Goal: Task Accomplishment & Management: Manage account settings

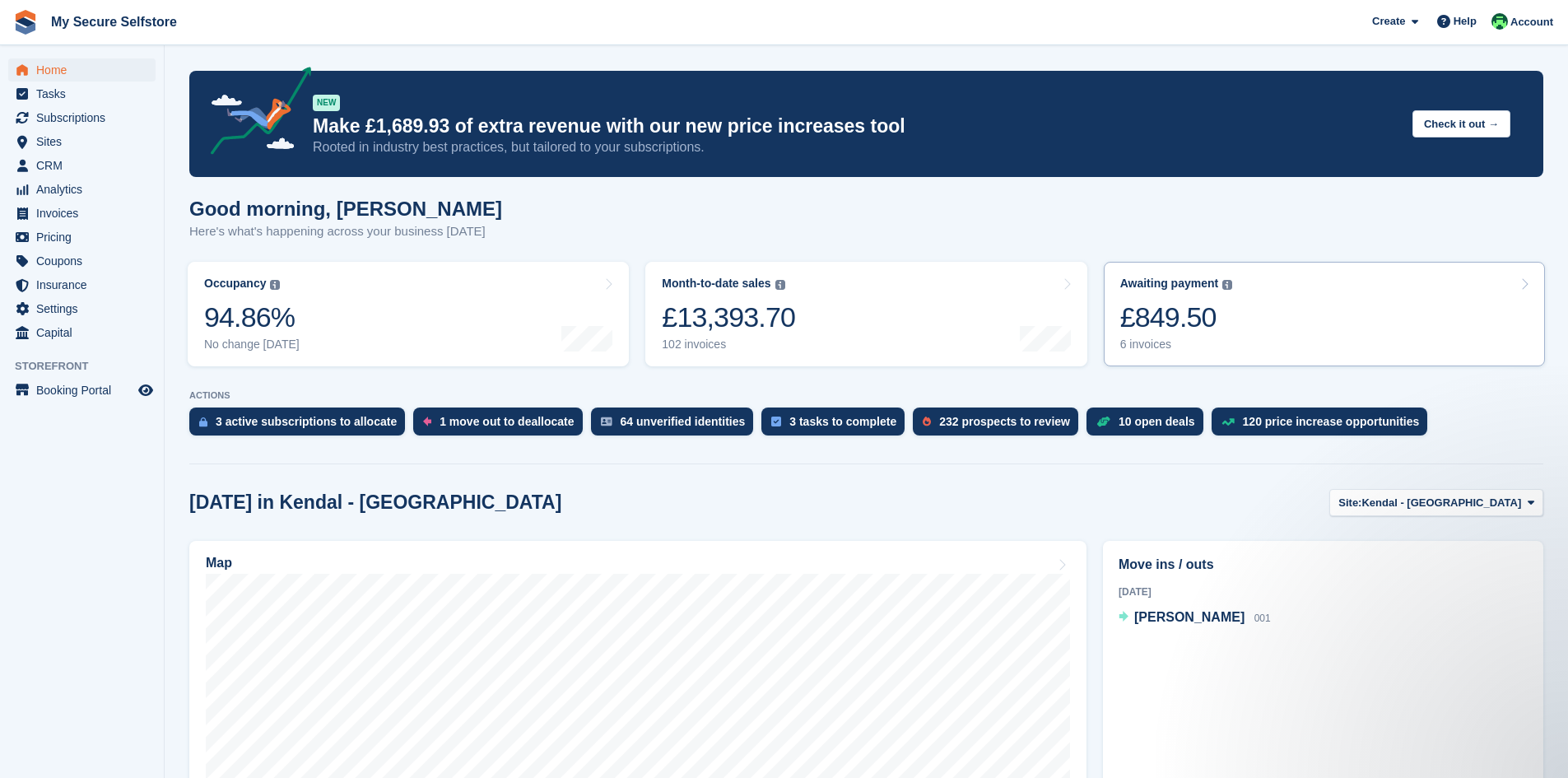
click at [1172, 316] on div "£849.50" at bounding box center [1176, 317] width 112 height 34
click at [1532, 505] on icon at bounding box center [1531, 502] width 7 height 11
click at [1422, 576] on link "Brighouse - Birds [PERSON_NAME]" at bounding box center [1426, 571] width 220 height 30
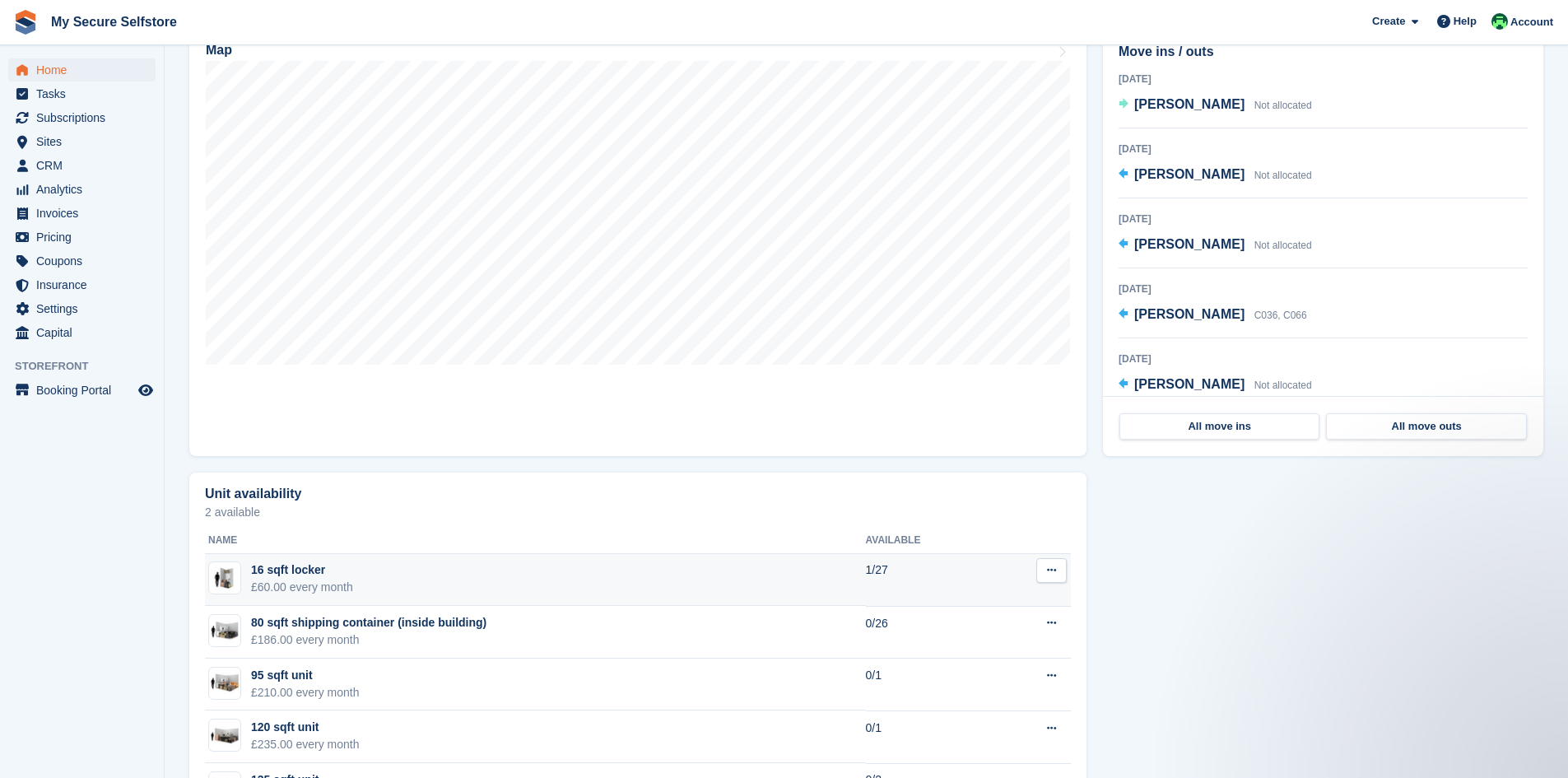
scroll to position [247, 0]
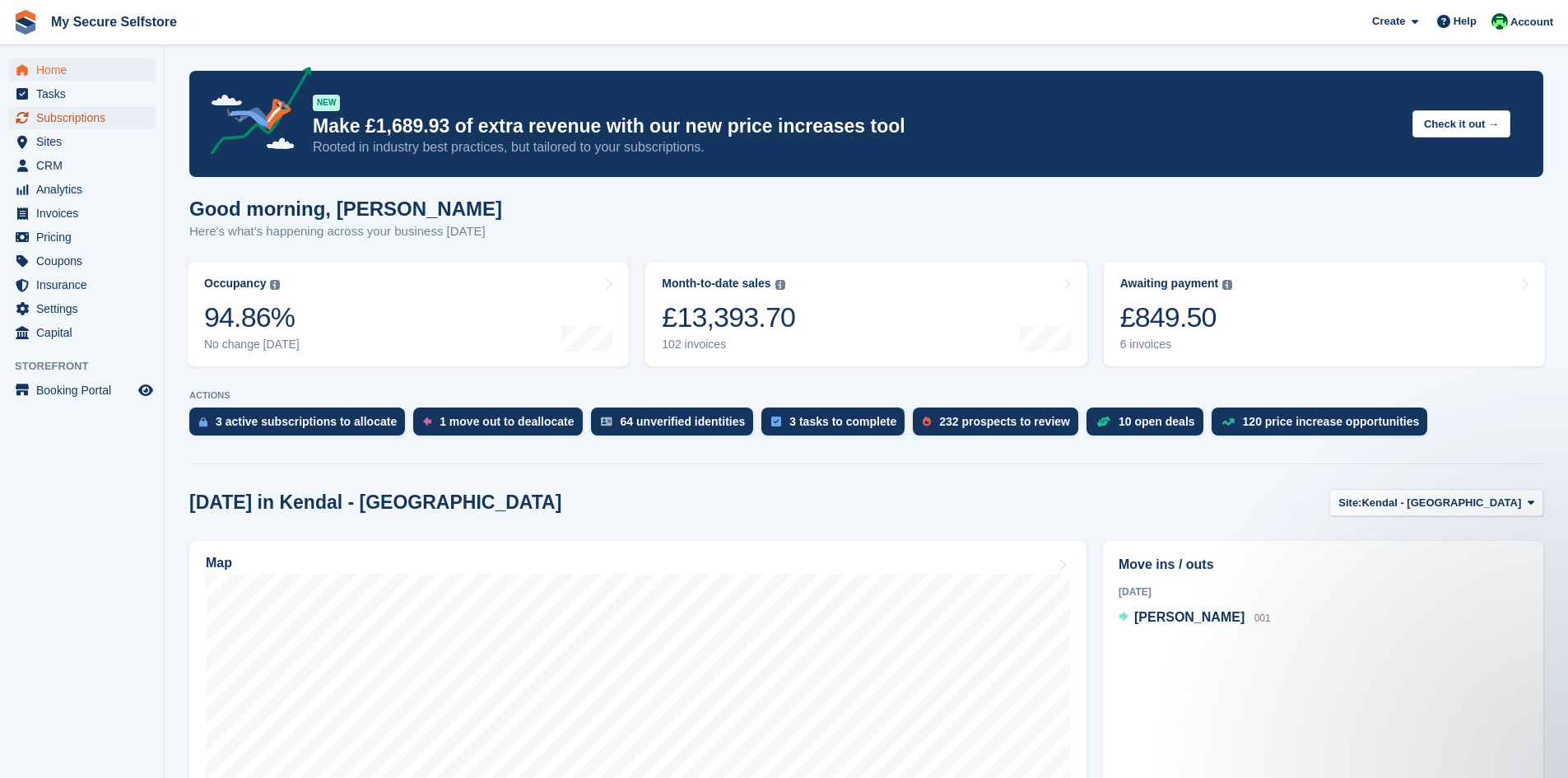
click at [66, 118] on span "Subscriptions" at bounding box center [85, 118] width 99 height 23
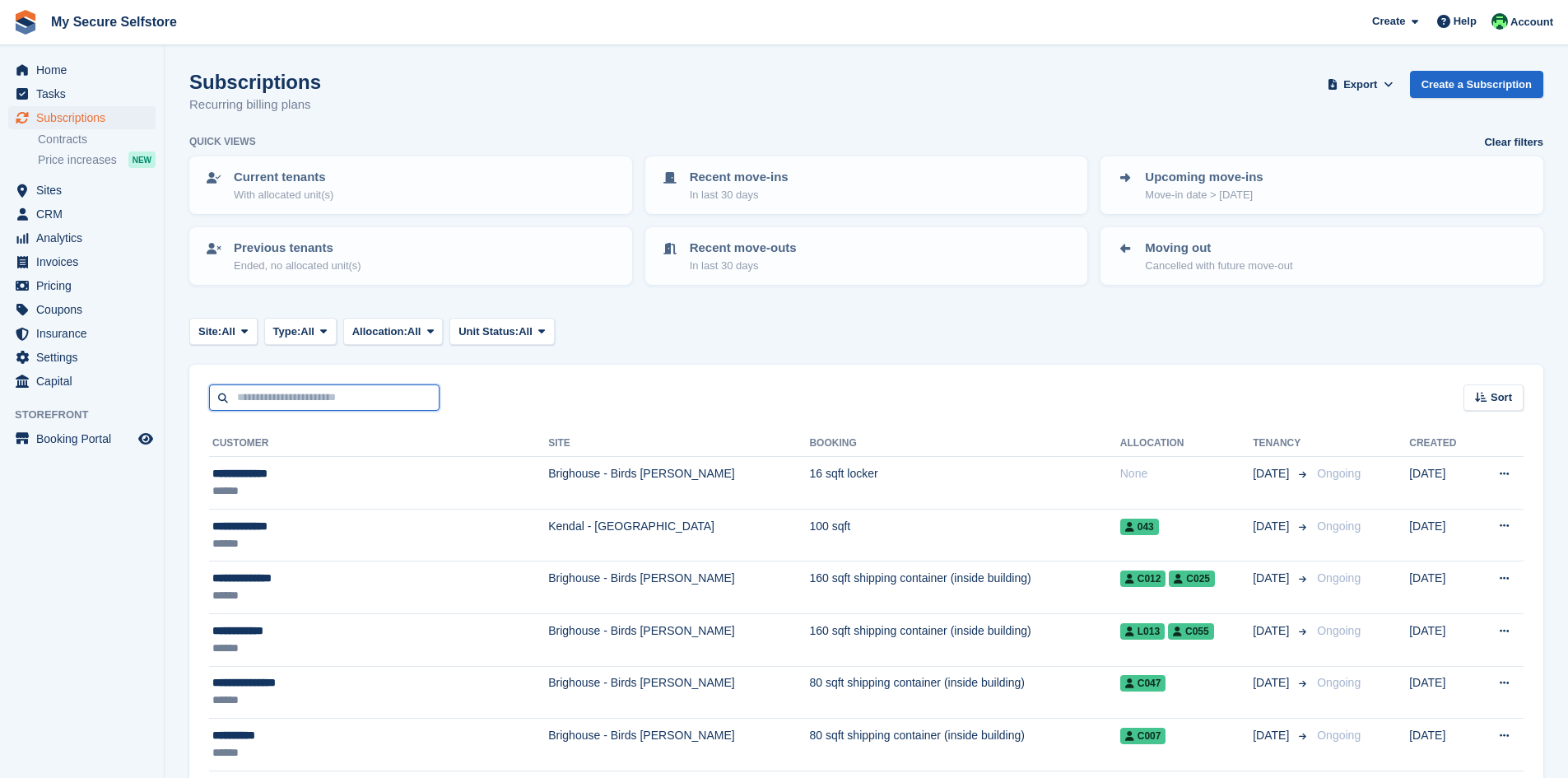
click at [289, 398] on input "text" at bounding box center [325, 398] width 230 height 27
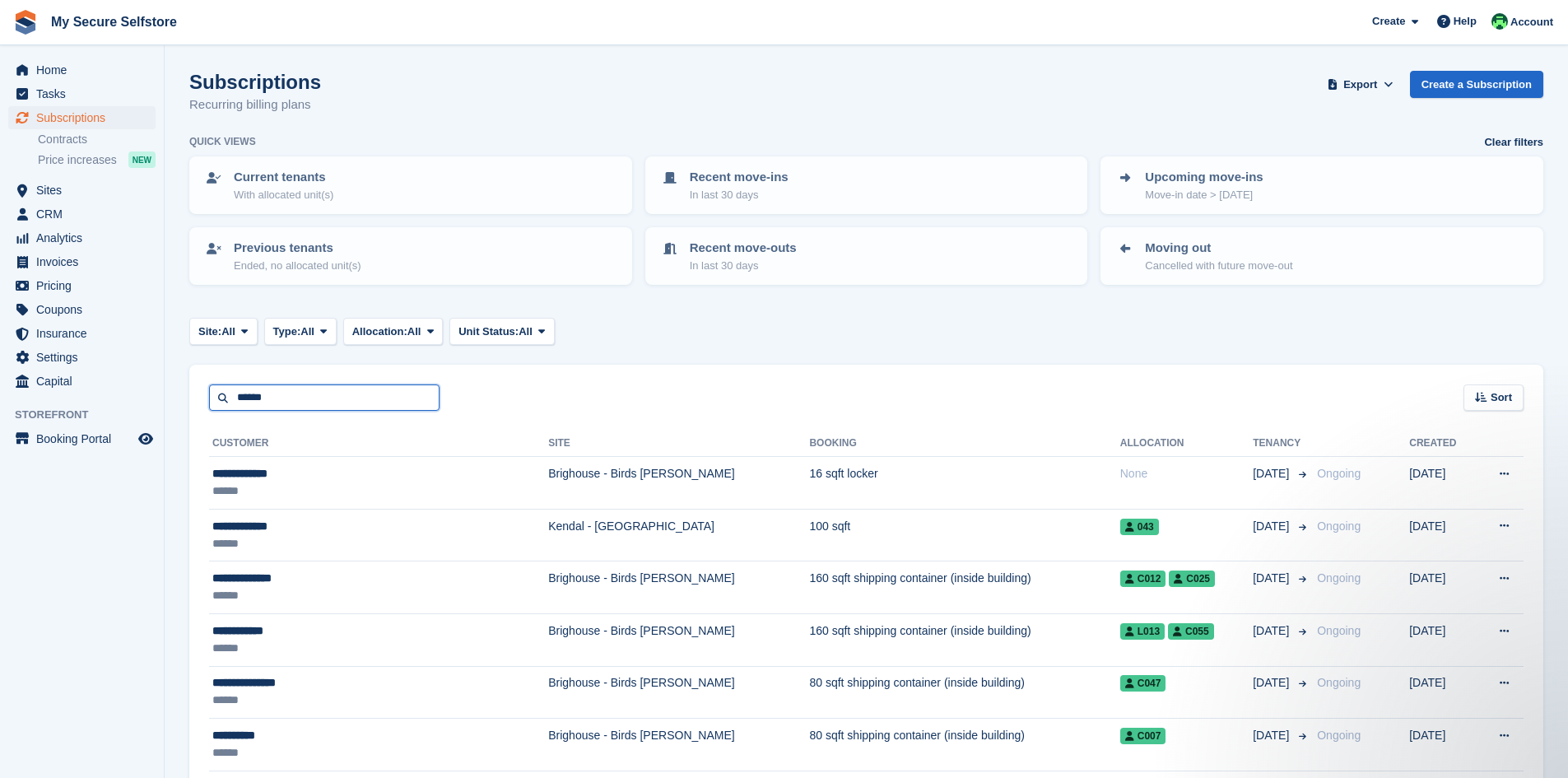
type input "******"
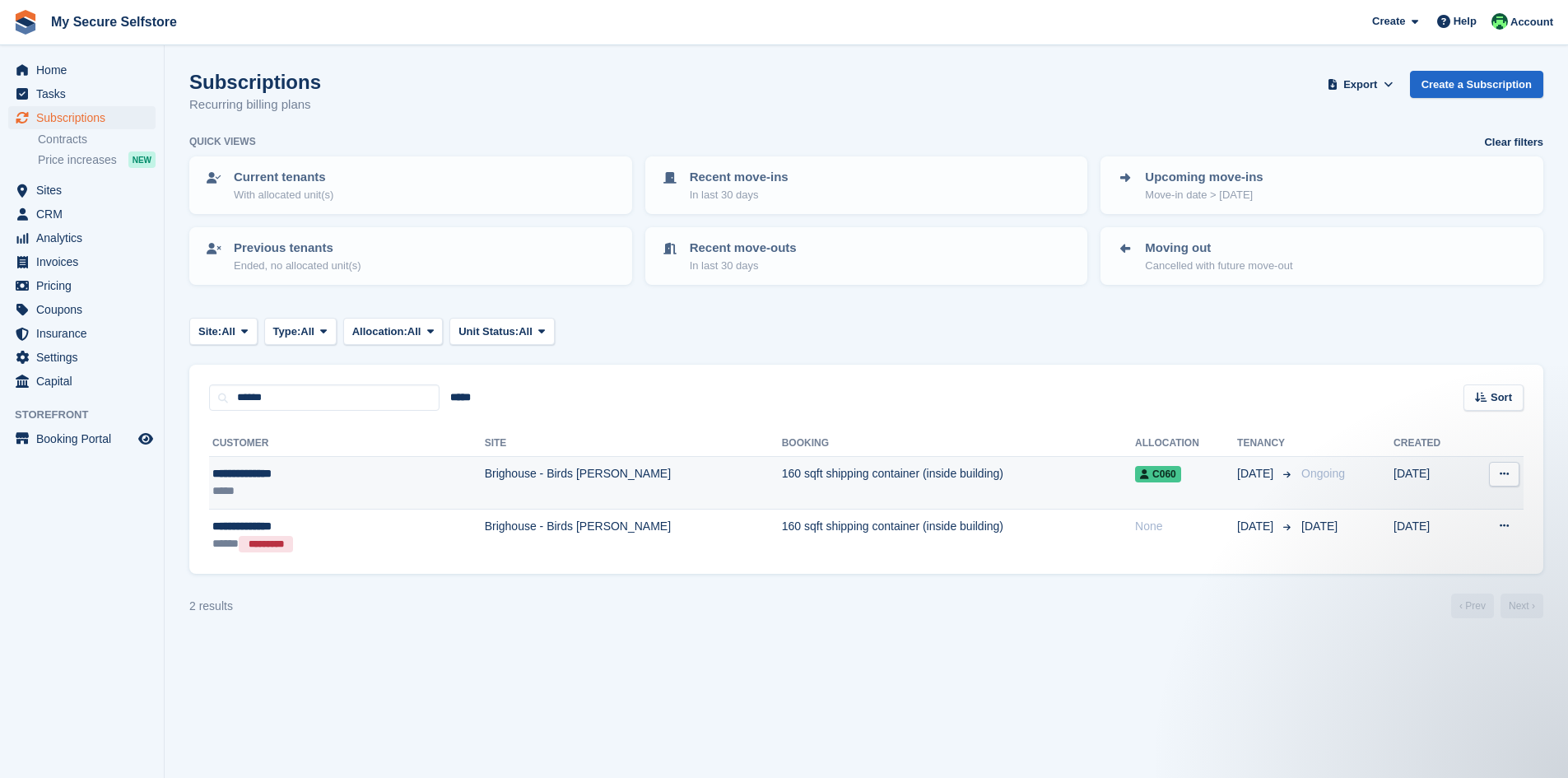
click at [485, 469] on td "Brighouse - Birds [PERSON_NAME]" at bounding box center [634, 483] width 298 height 53
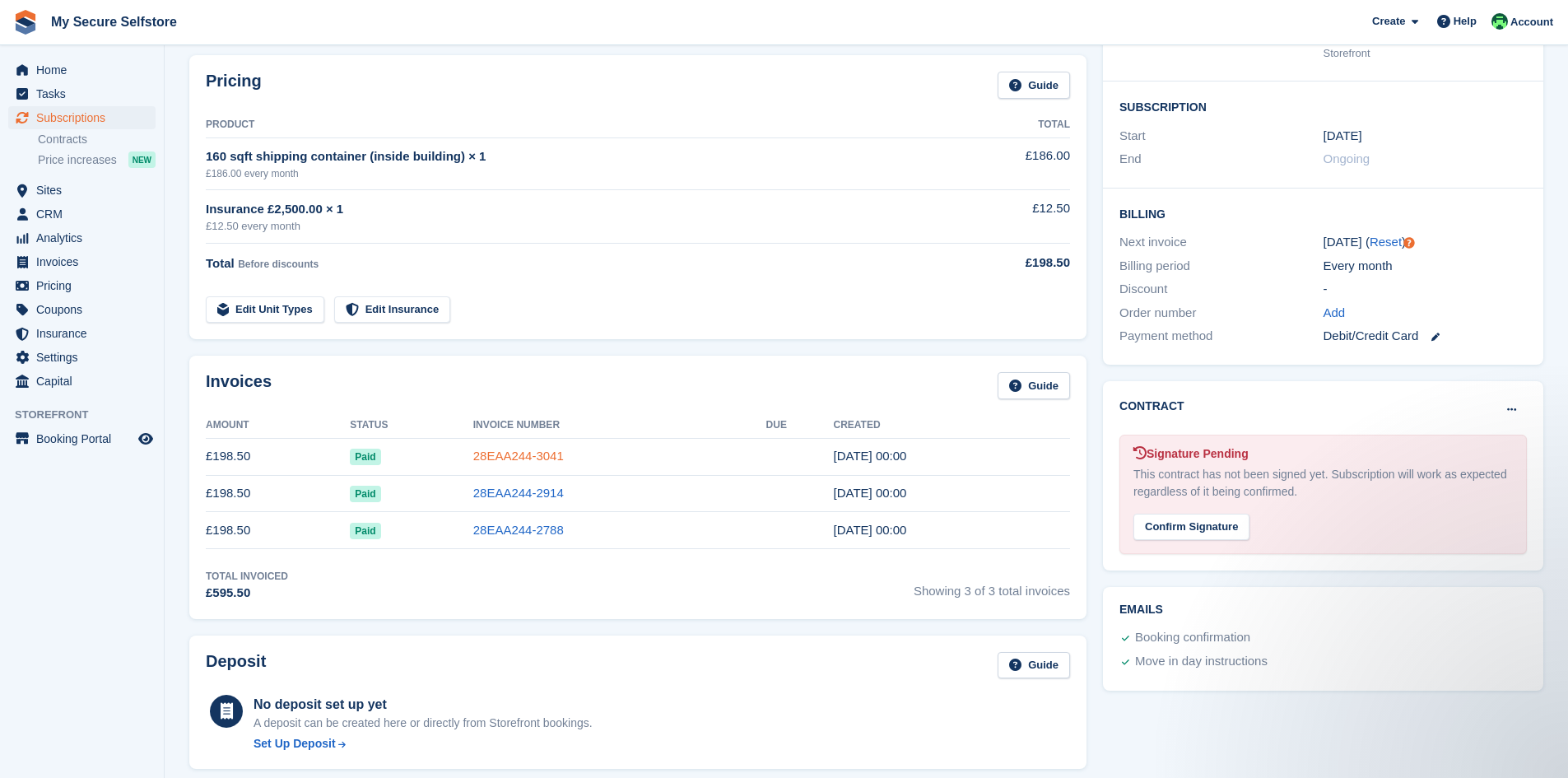
click at [497, 458] on link "28EAA244-3041" at bounding box center [519, 455] width 90 height 14
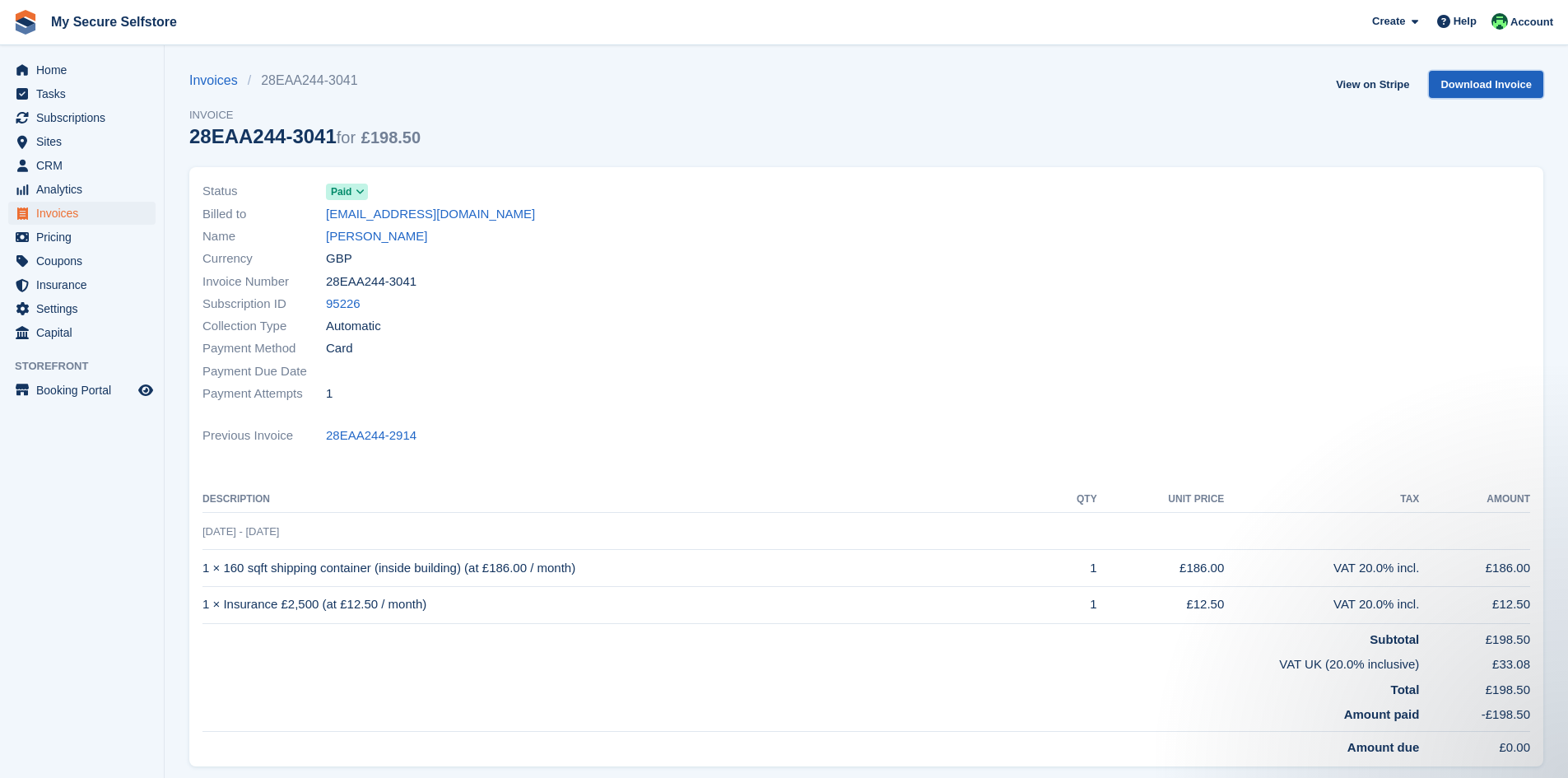
click at [1476, 84] on link "Download Invoice" at bounding box center [1486, 85] width 114 height 27
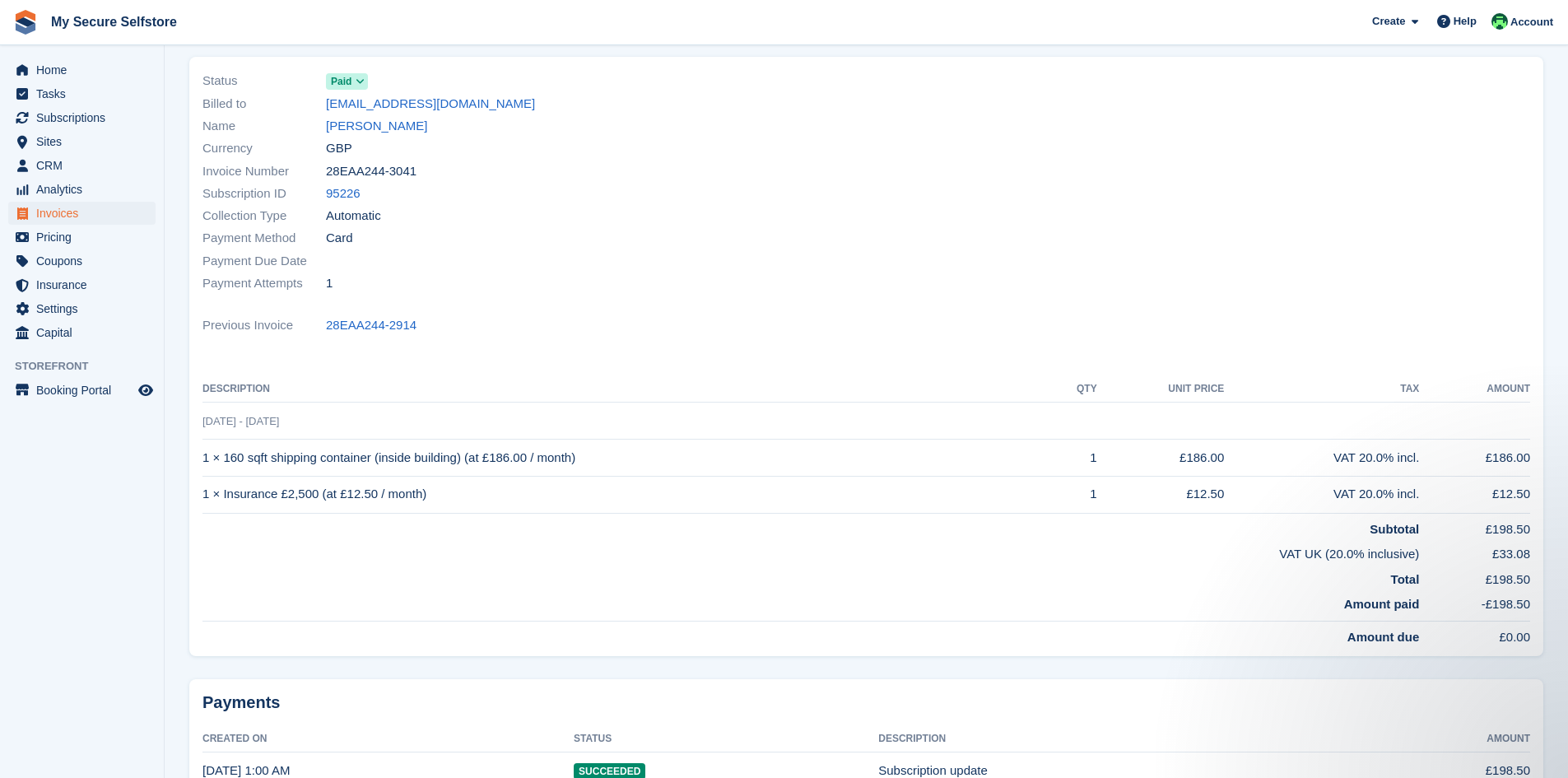
scroll to position [218, 0]
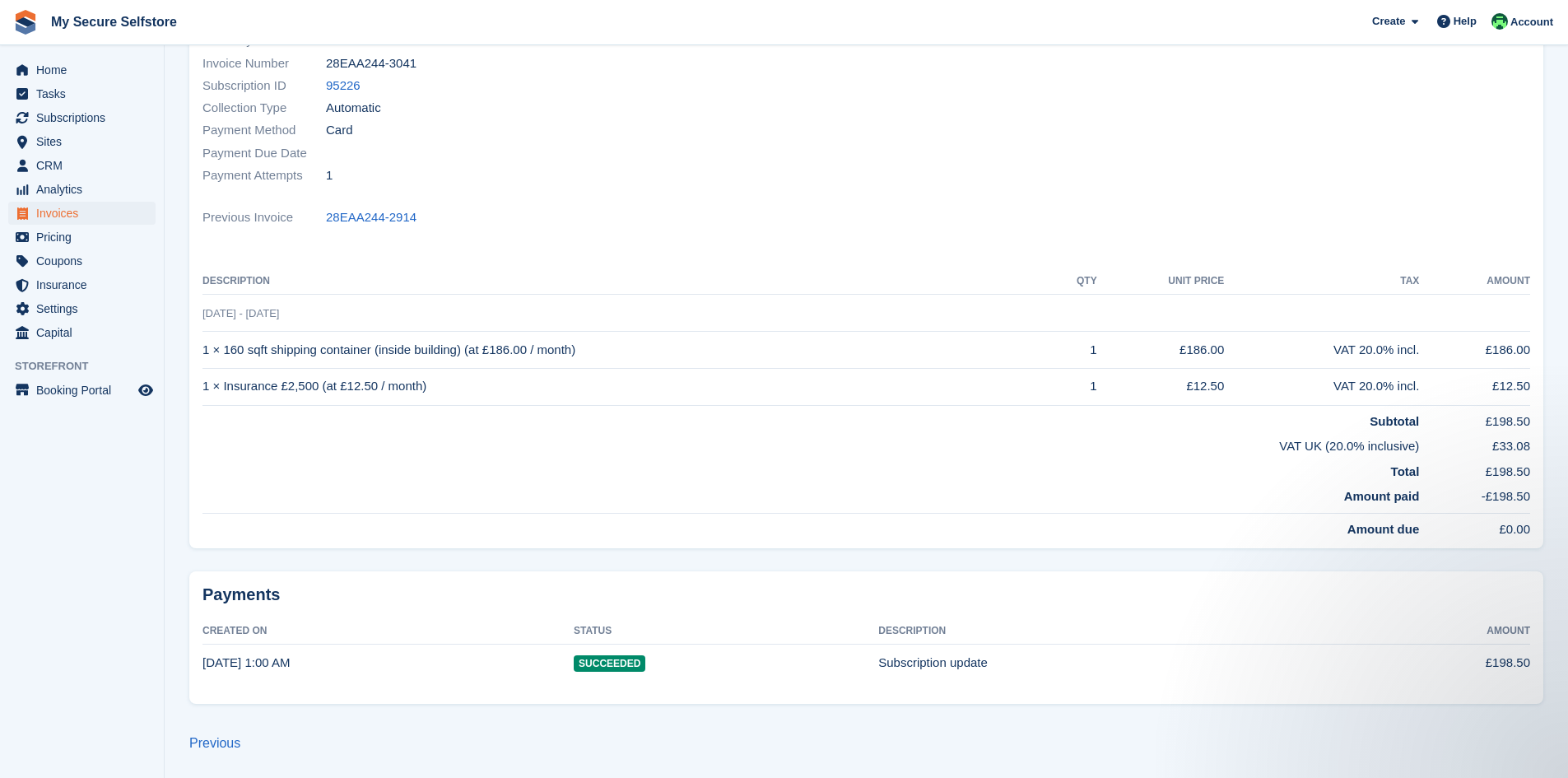
click at [615, 665] on span "Succeeded" at bounding box center [610, 664] width 72 height 16
click at [361, 212] on link "28EAA244-2914" at bounding box center [372, 218] width 90 height 19
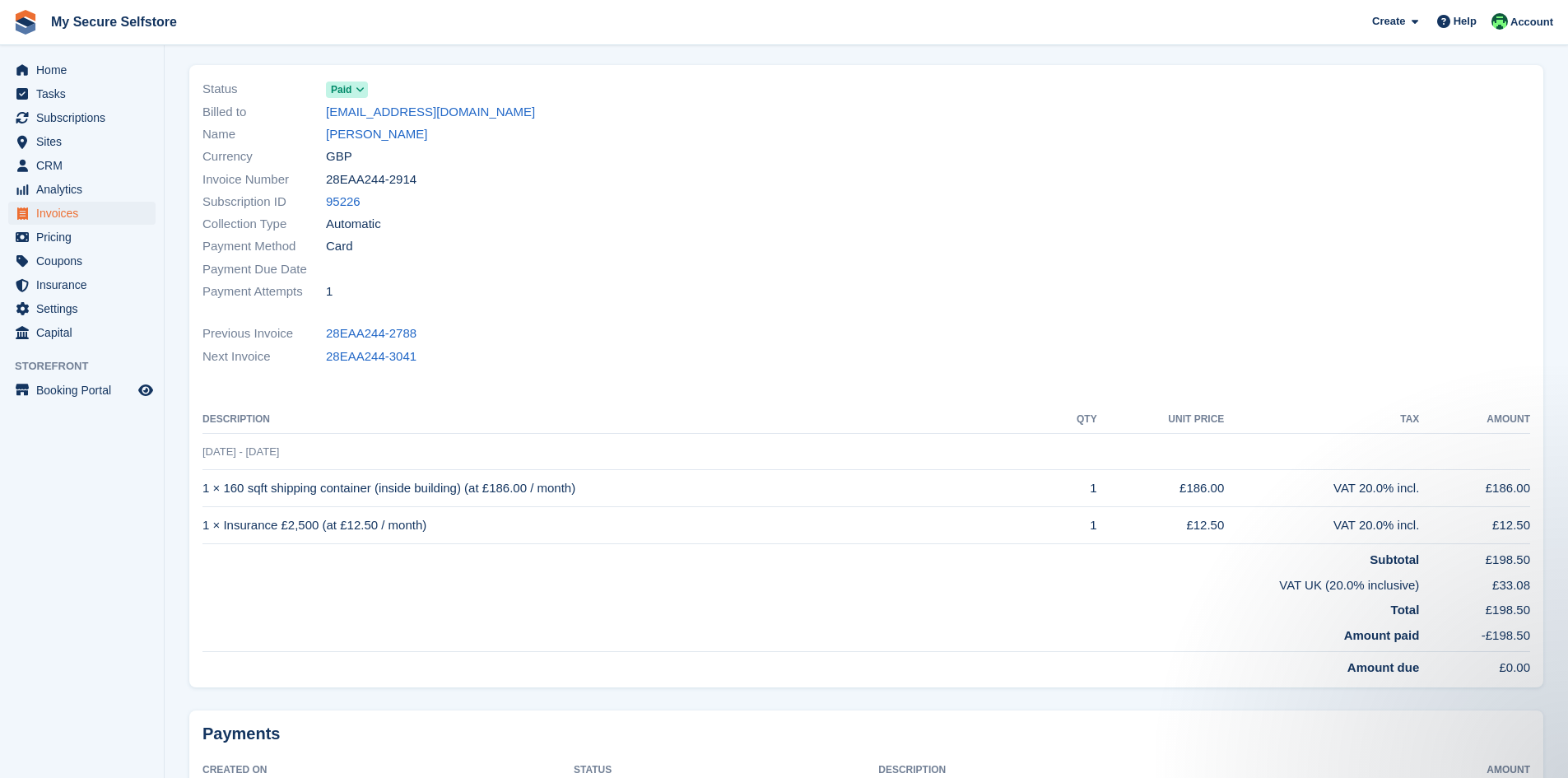
scroll to position [241, 0]
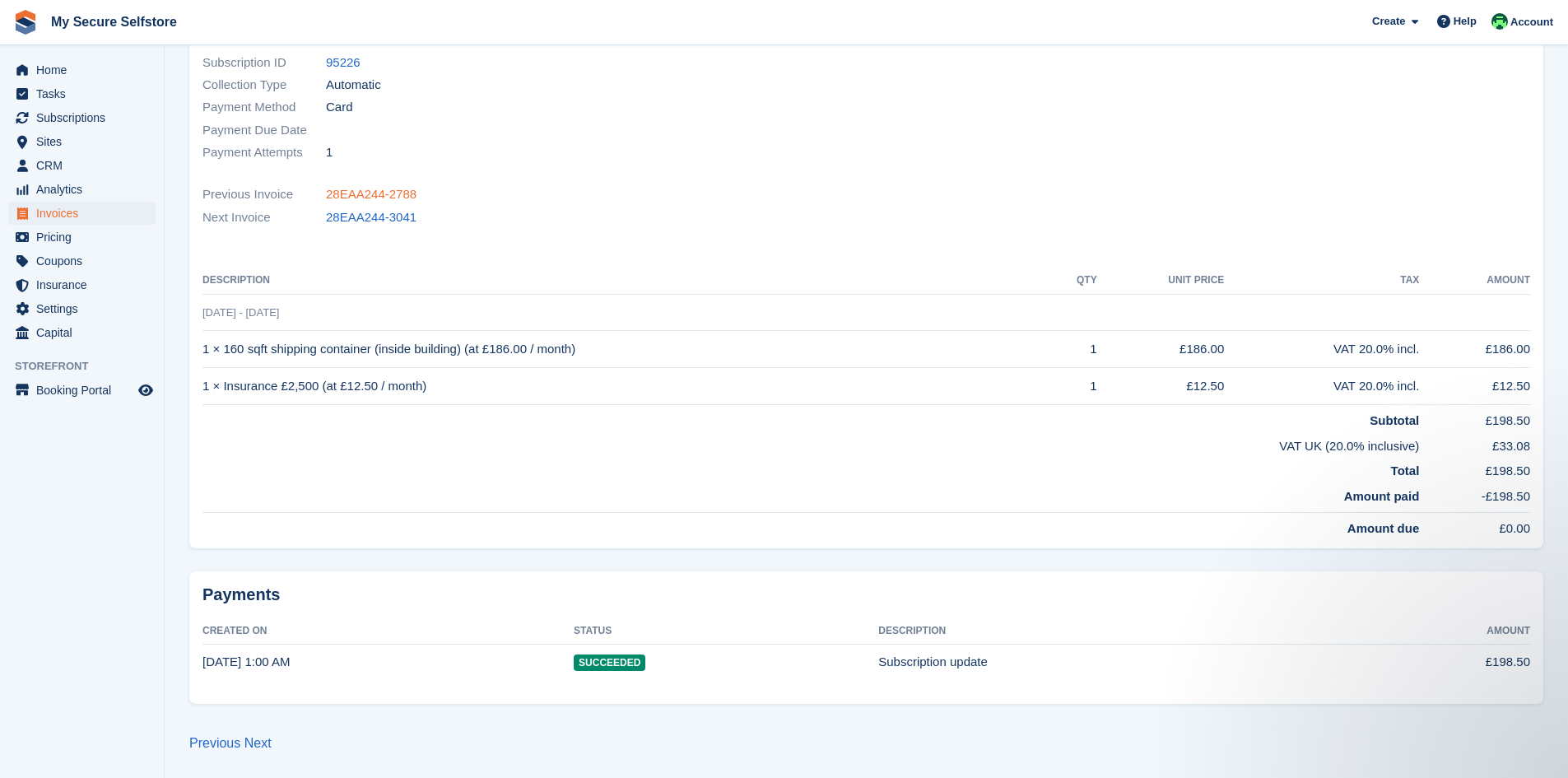
click at [363, 190] on link "28EAA244-2788" at bounding box center [372, 195] width 90 height 19
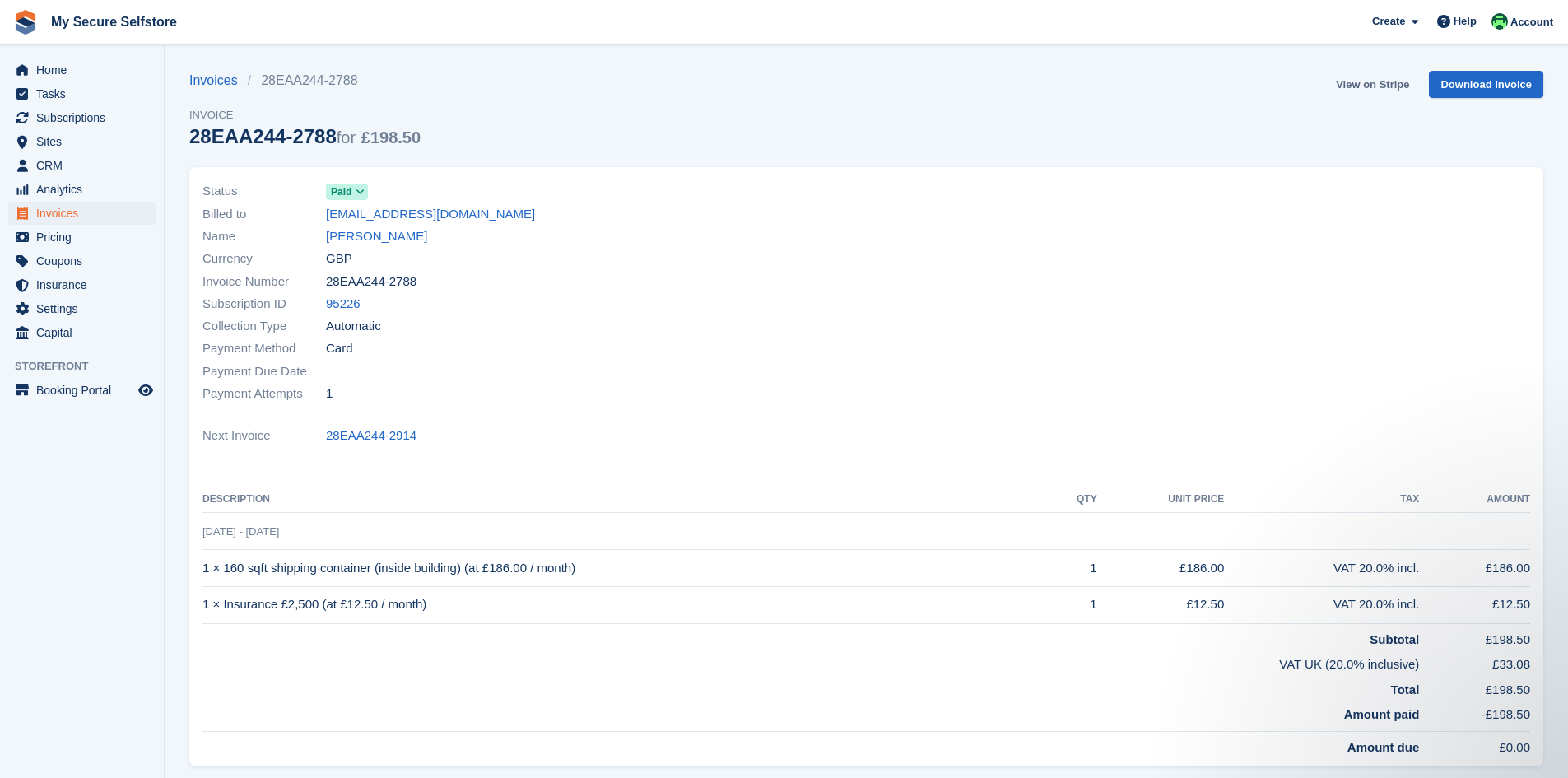
click at [1364, 80] on link "View on Stripe" at bounding box center [1373, 85] width 86 height 27
